Goal: Find specific page/section: Find specific page/section

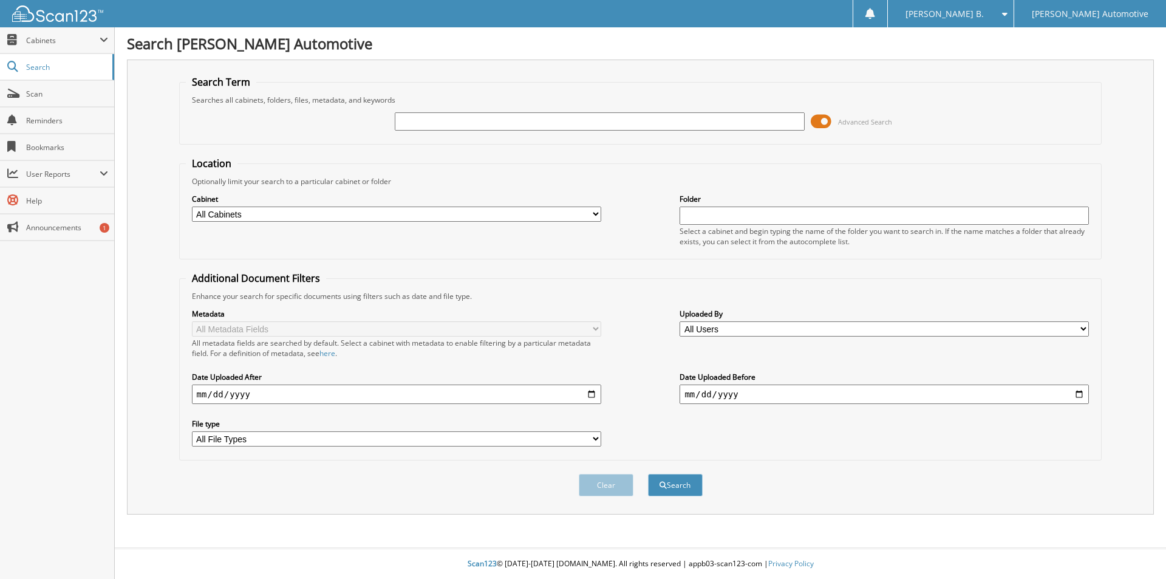
click at [536, 121] on input "text" at bounding box center [599, 121] width 409 height 18
type input "100113"
click at [648, 474] on button "Search" at bounding box center [675, 485] width 55 height 22
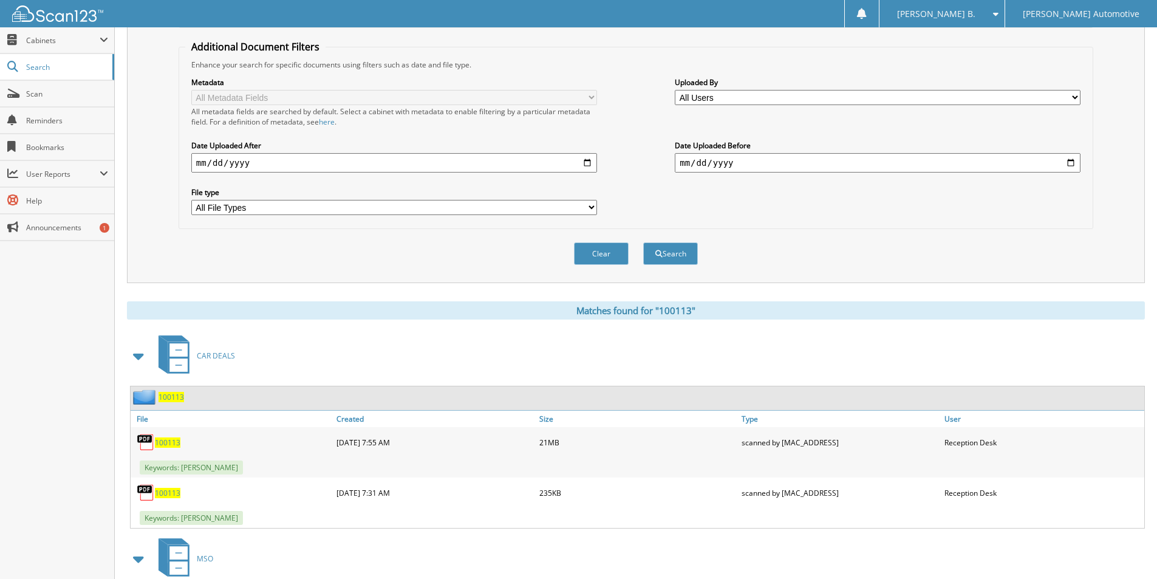
scroll to position [304, 0]
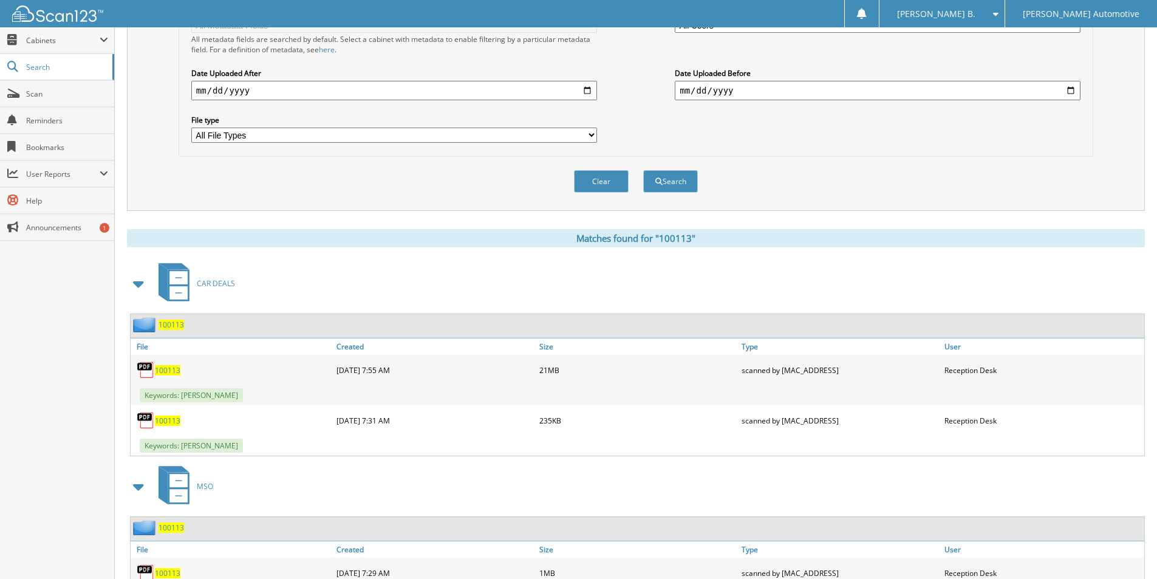
click at [162, 372] on span "100113" at bounding box center [167, 370] width 25 height 10
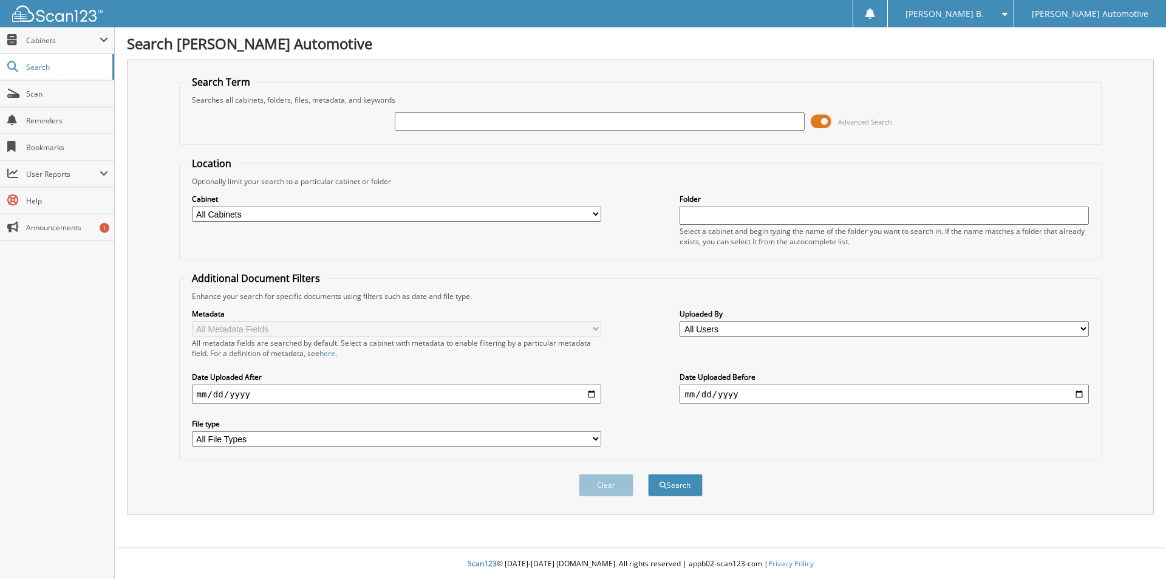
click at [481, 107] on div "Advanced Search" at bounding box center [640, 121] width 909 height 33
